Goal: Task Accomplishment & Management: Complete application form

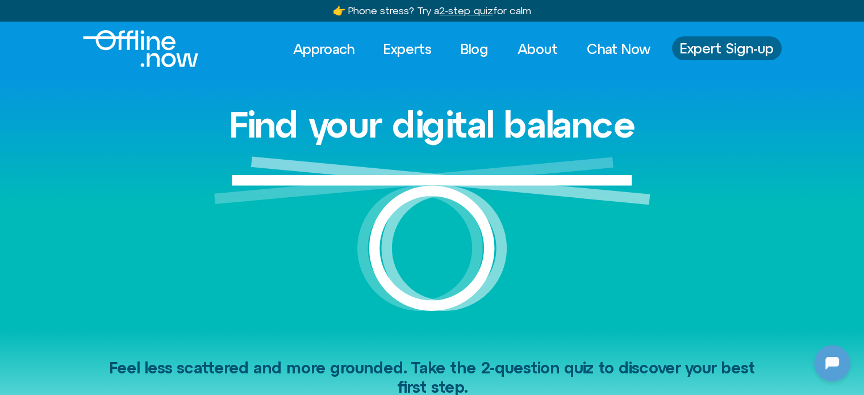
click at [711, 45] on span "Expert Sign-up" at bounding box center [727, 48] width 94 height 15
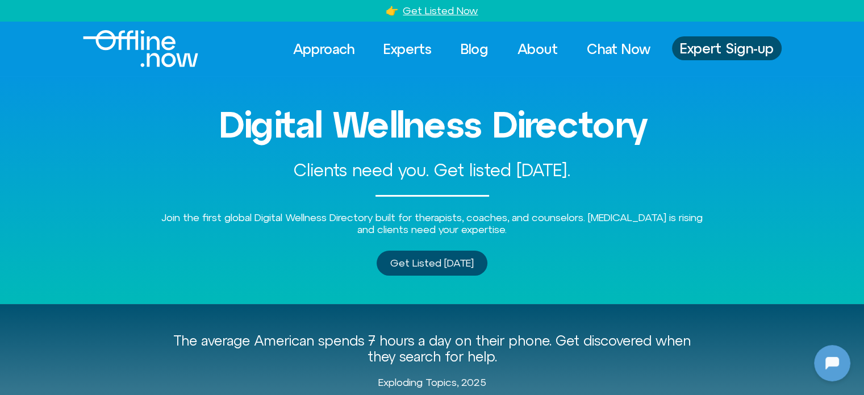
scroll to position [397, 0]
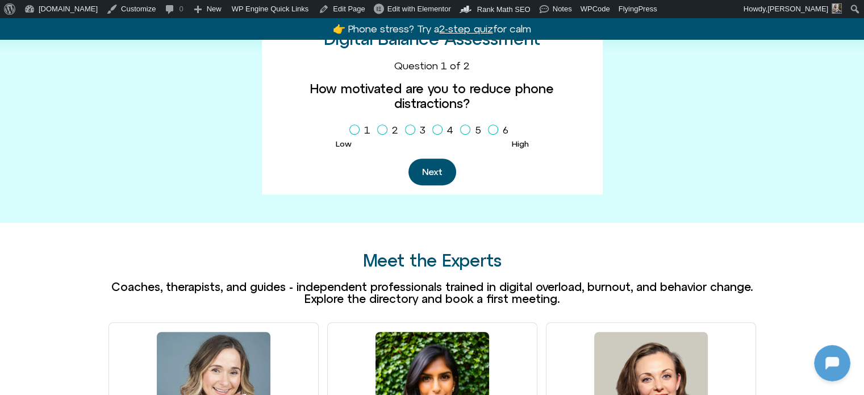
scroll to position [681, 0]
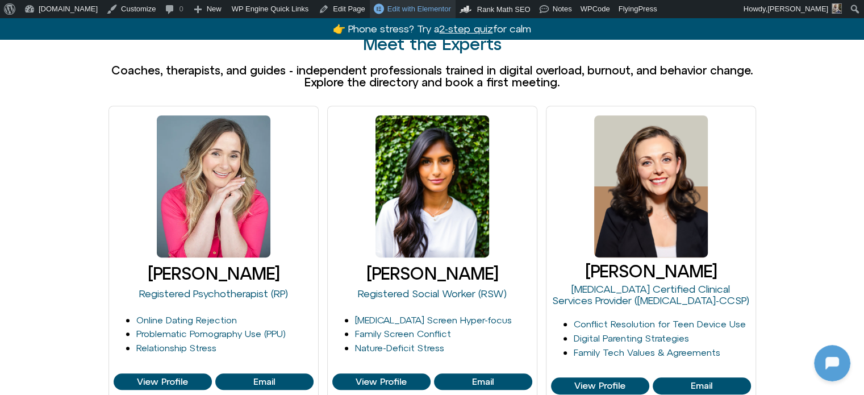
click at [395, 10] on span "Edit with Elementor" at bounding box center [419, 9] width 64 height 9
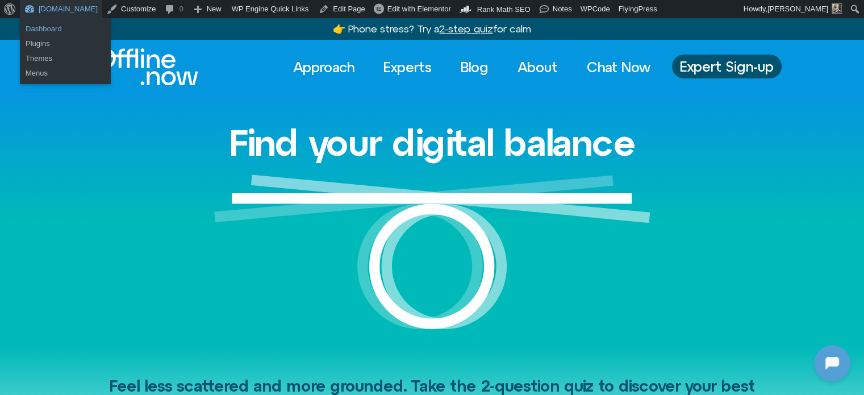
click at [39, 26] on link "Dashboard" at bounding box center [65, 29] width 91 height 15
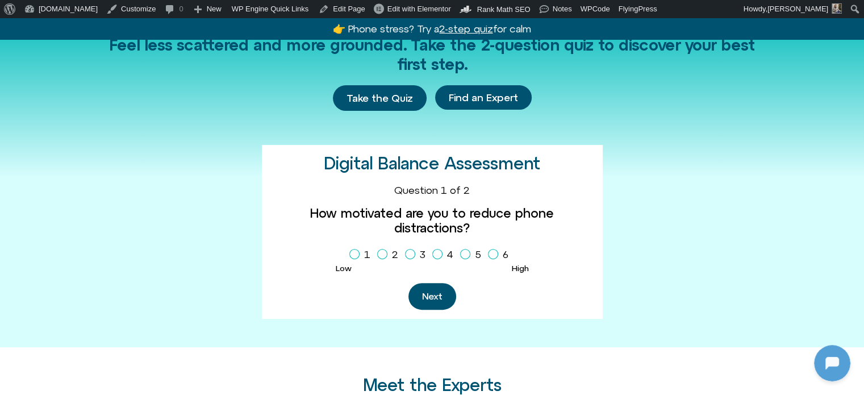
scroll to position [738, 0]
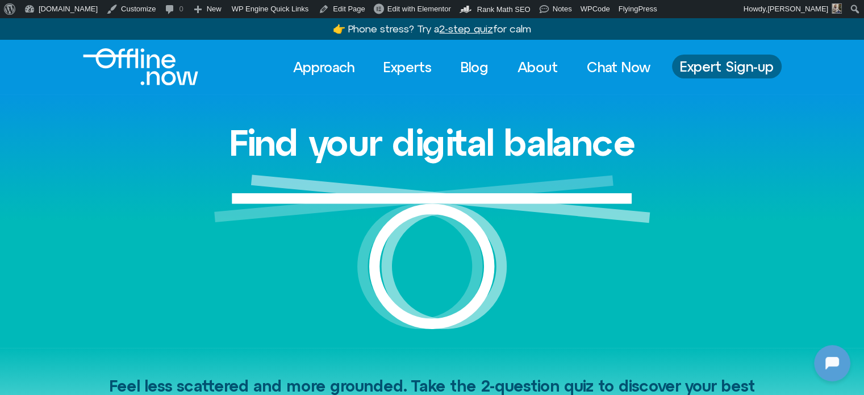
drag, startPoint x: 711, startPoint y: 69, endPoint x: 718, endPoint y: 82, distance: 14.7
click at [711, 69] on span "Expert Sign-up" at bounding box center [727, 66] width 94 height 15
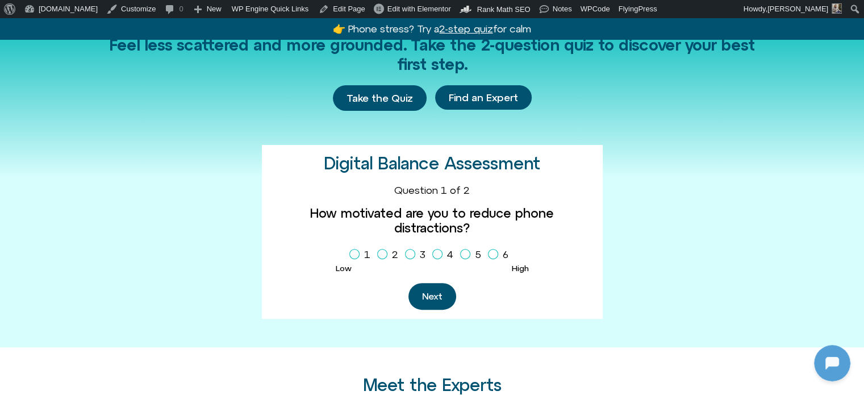
scroll to position [681, 0]
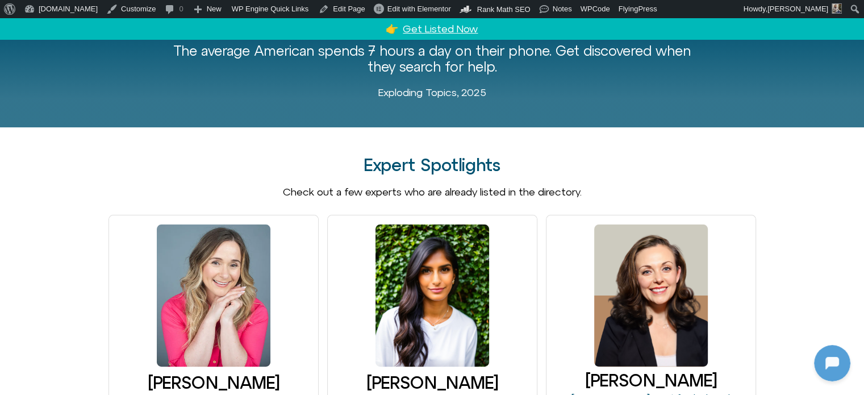
scroll to position [227, 0]
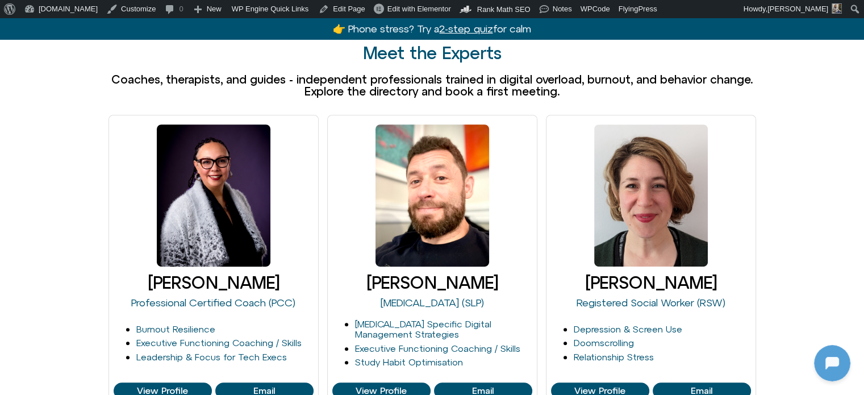
scroll to position [681, 0]
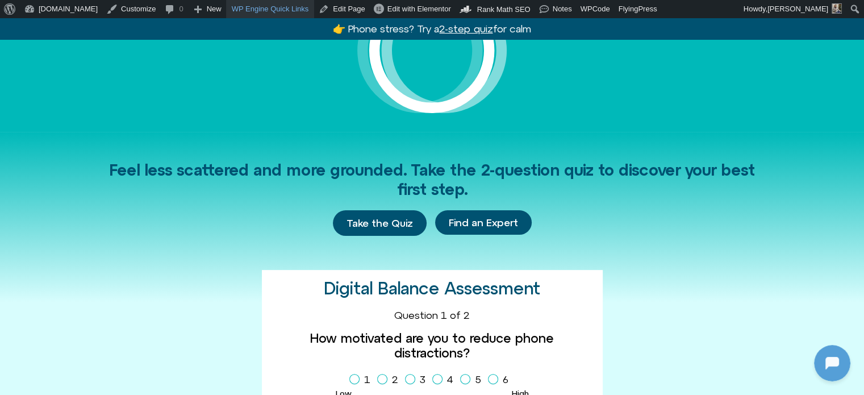
scroll to position [114, 0]
